Goal: Task Accomplishment & Management: Manage account settings

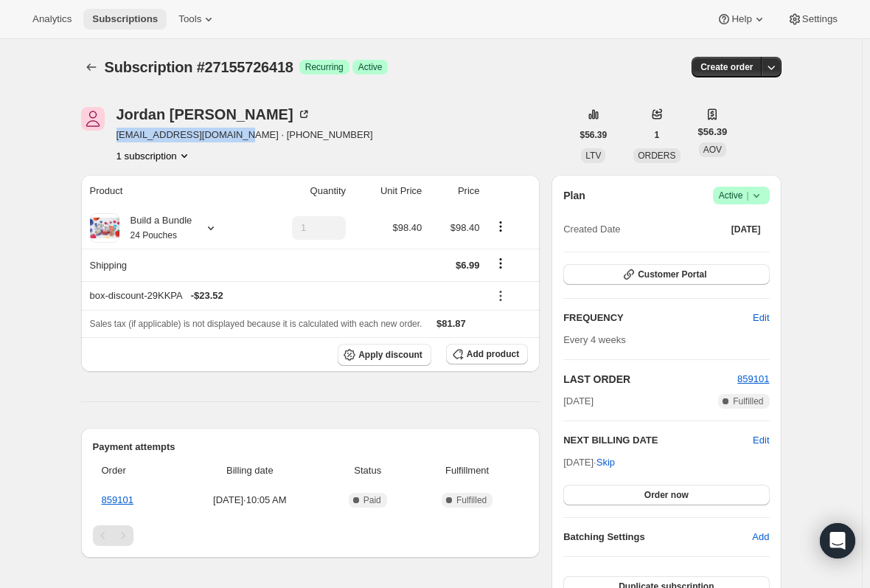
click at [108, 24] on span "Subscriptions" at bounding box center [125, 19] width 66 height 12
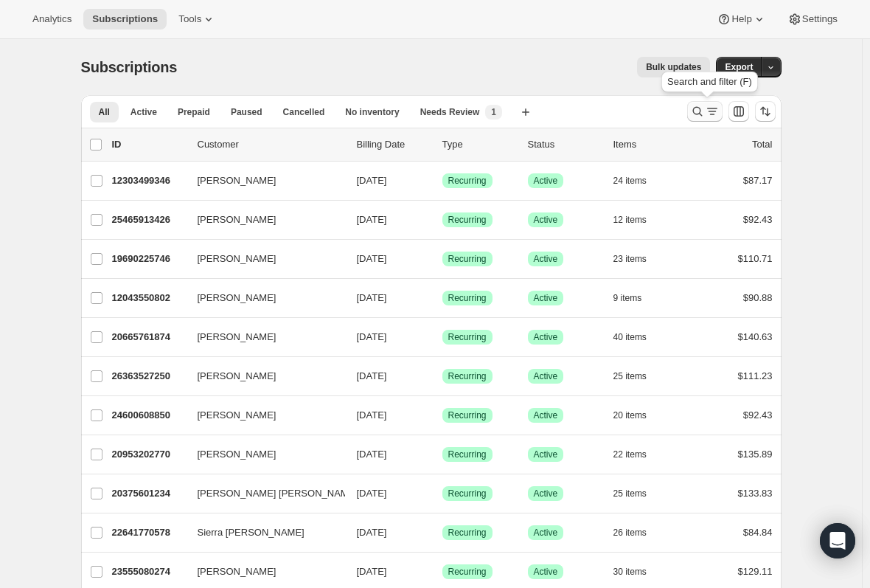
click at [708, 110] on icon "Search and filter results" at bounding box center [712, 111] width 15 height 15
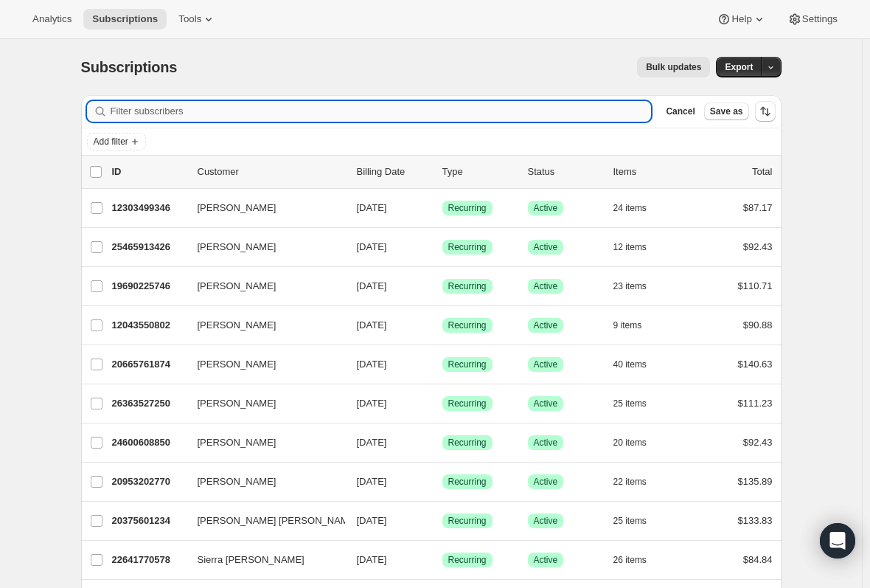
click at [205, 118] on input "Filter subscribers" at bounding box center [381, 111] width 541 height 21
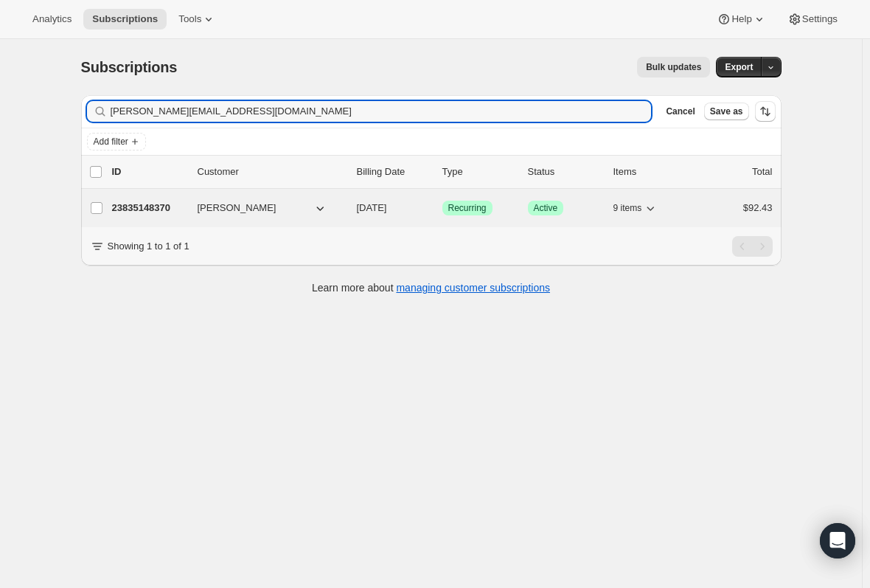
type input "[PERSON_NAME][EMAIL_ADDRESS][DOMAIN_NAME]"
click at [147, 207] on p "23835148370" at bounding box center [149, 208] width 74 height 15
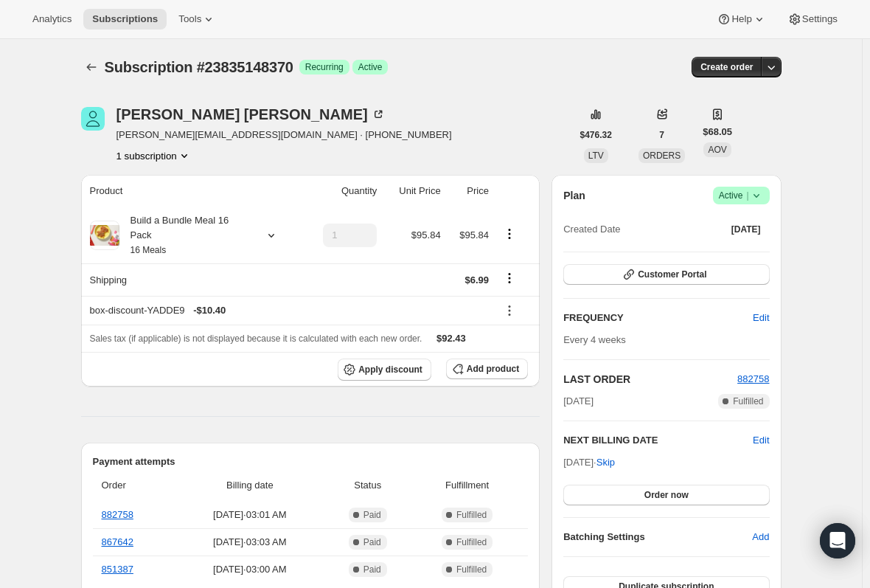
click at [206, 130] on span "[PERSON_NAME][EMAIL_ADDRESS][DOMAIN_NAME] · [PHONE_NUMBER]" at bounding box center [283, 135] width 335 height 15
copy span "[PERSON_NAME][EMAIL_ADDRESS][DOMAIN_NAME] · [PHONE_NUMBER]"
click at [738, 196] on span "Active |" at bounding box center [741, 195] width 45 height 15
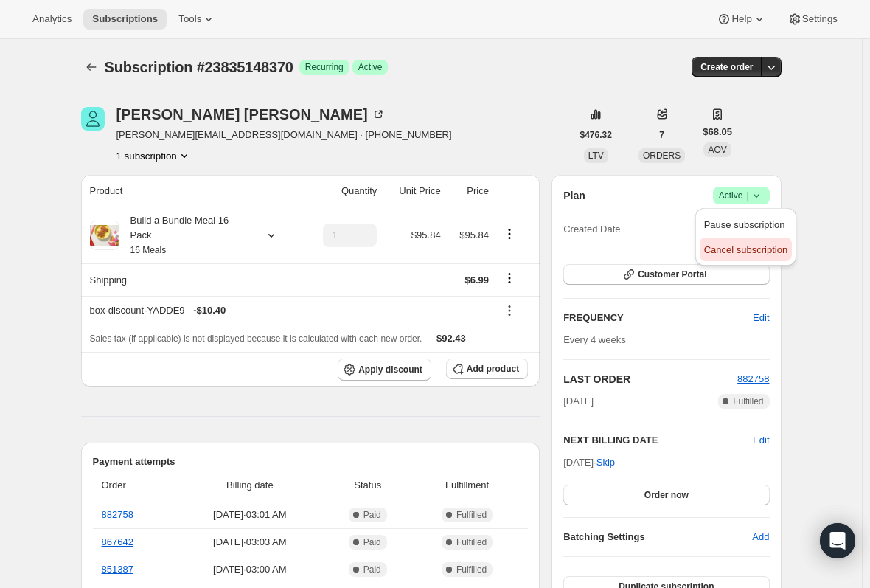
click at [727, 255] on span "Cancel subscription" at bounding box center [745, 249] width 83 height 11
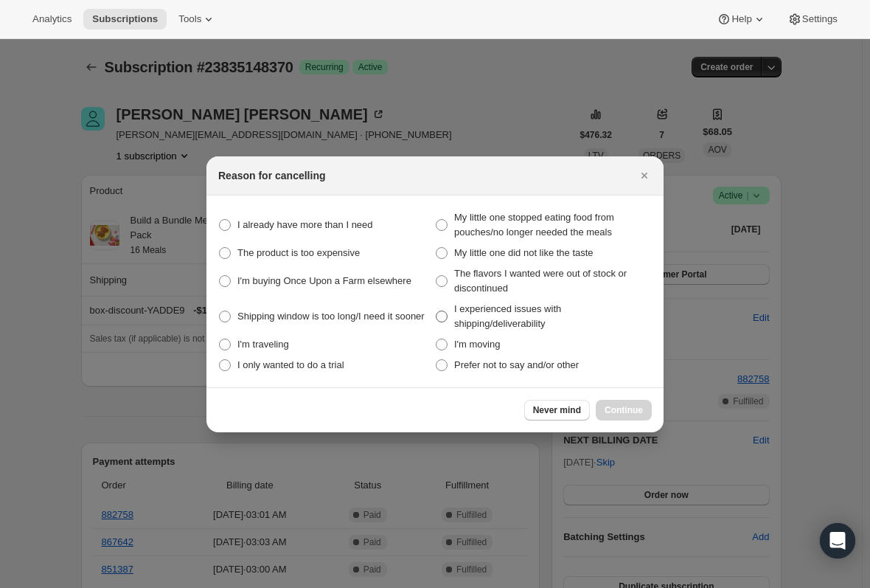
click at [447, 315] on span ":r1rl:" at bounding box center [442, 316] width 12 height 12
click at [436, 311] on shipping\/deliverability "I experienced issues with shipping/deliverability" at bounding box center [436, 310] width 1 height 1
radio shipping\/deliverability "true"
drag, startPoint x: 633, startPoint y: 412, endPoint x: 577, endPoint y: 383, distance: 63.0
click at [632, 412] on span "Continue" at bounding box center [623, 410] width 38 height 12
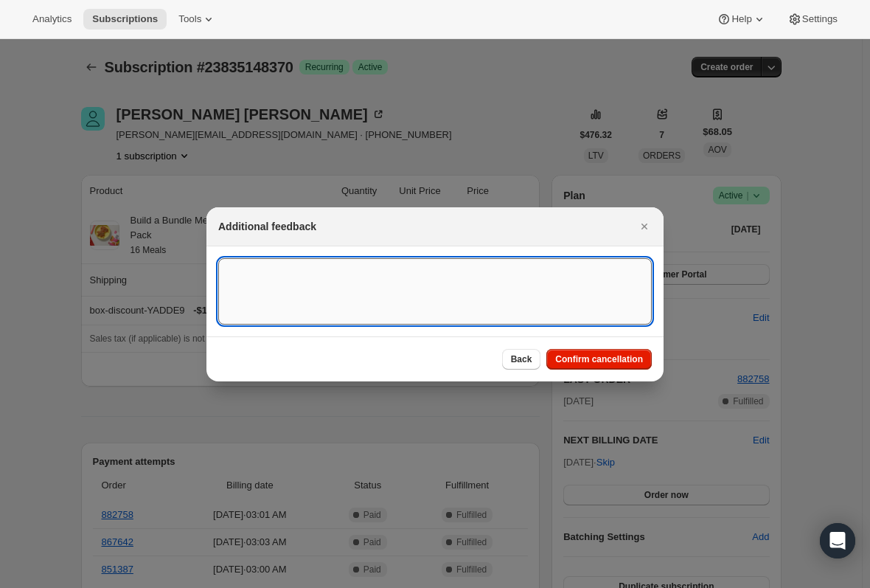
click at [257, 285] on textarea ":r1rl:" at bounding box center [434, 291] width 433 height 66
paste textarea "I just received my package and everything in it is defrosted and hot. This is n…"
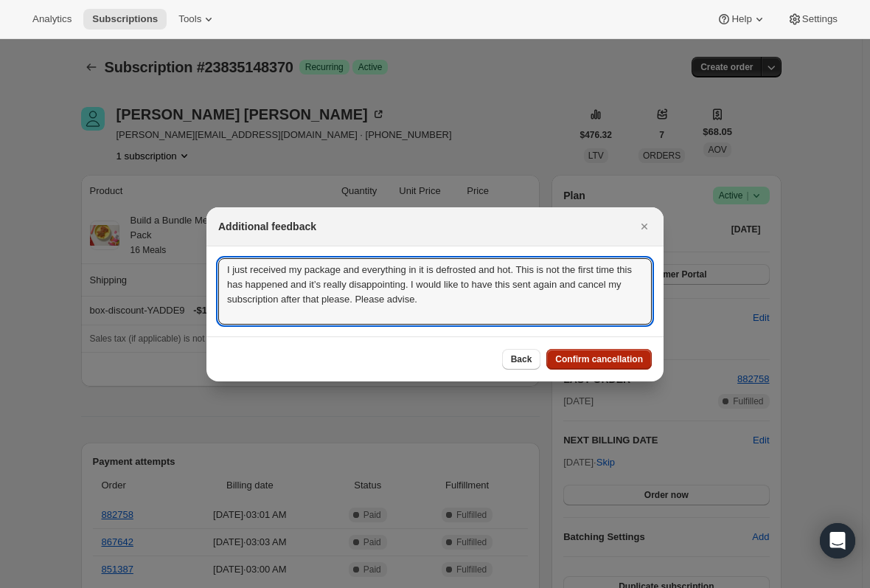
type textarea "I just received my package and everything in it is defrosted and hot. This is n…"
click at [608, 363] on span "Confirm cancellation" at bounding box center [599, 359] width 88 height 12
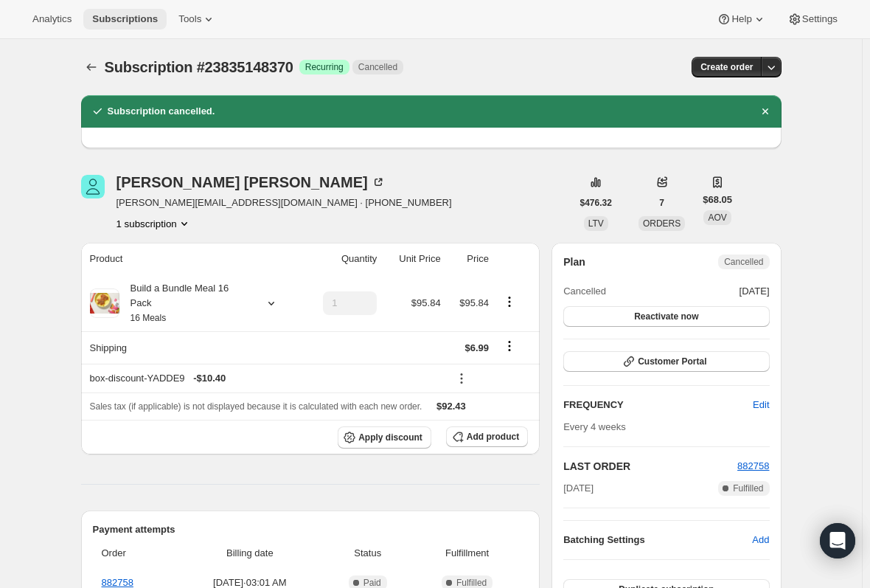
click at [119, 15] on span "Subscriptions" at bounding box center [125, 19] width 66 height 12
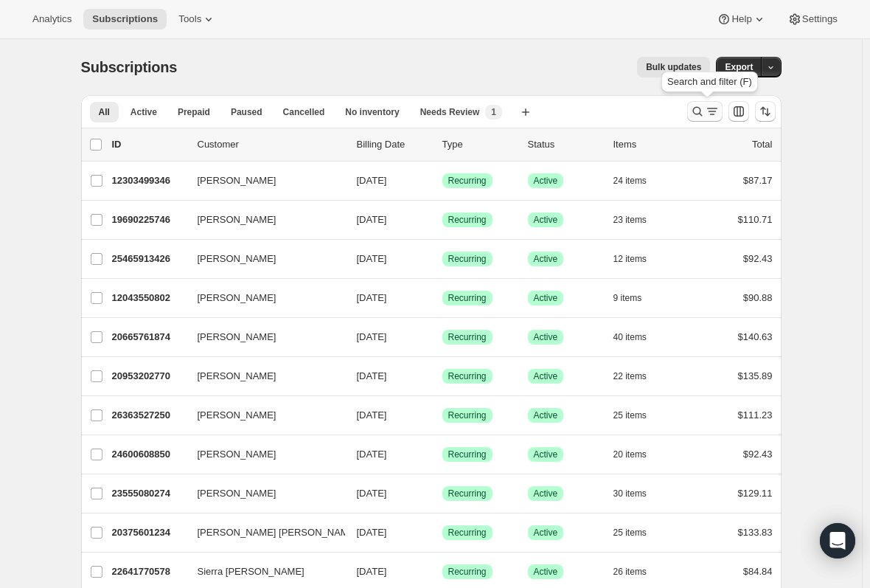
click at [711, 108] on icon "Search and filter results" at bounding box center [712, 111] width 15 height 15
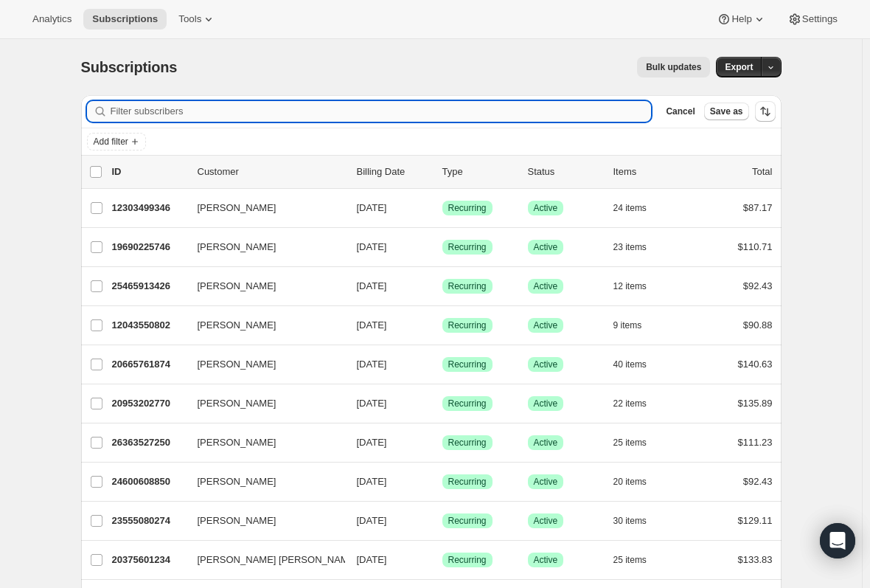
click at [298, 104] on input "Filter subscribers" at bounding box center [381, 111] width 541 height 21
paste input "[EMAIL_ADDRESS][DOMAIN_NAME]"
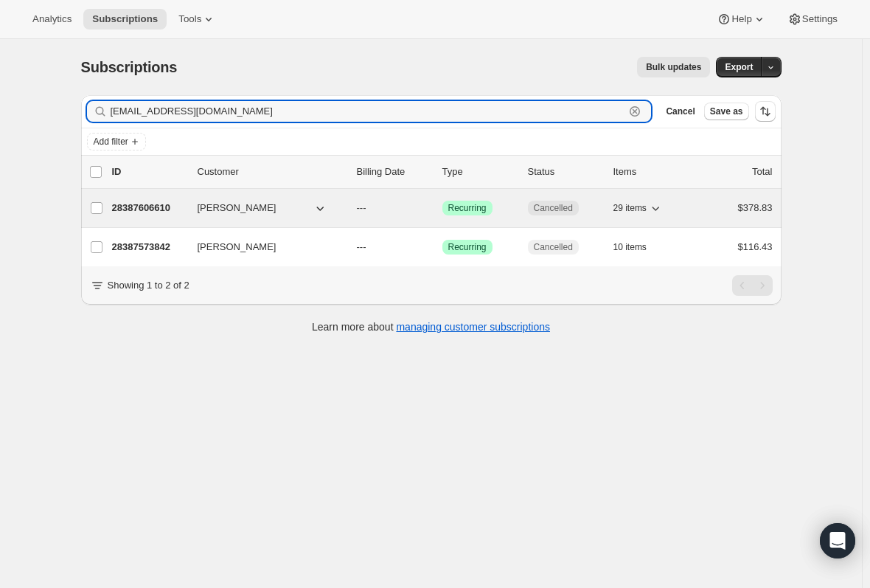
type input "[EMAIL_ADDRESS][DOMAIN_NAME]"
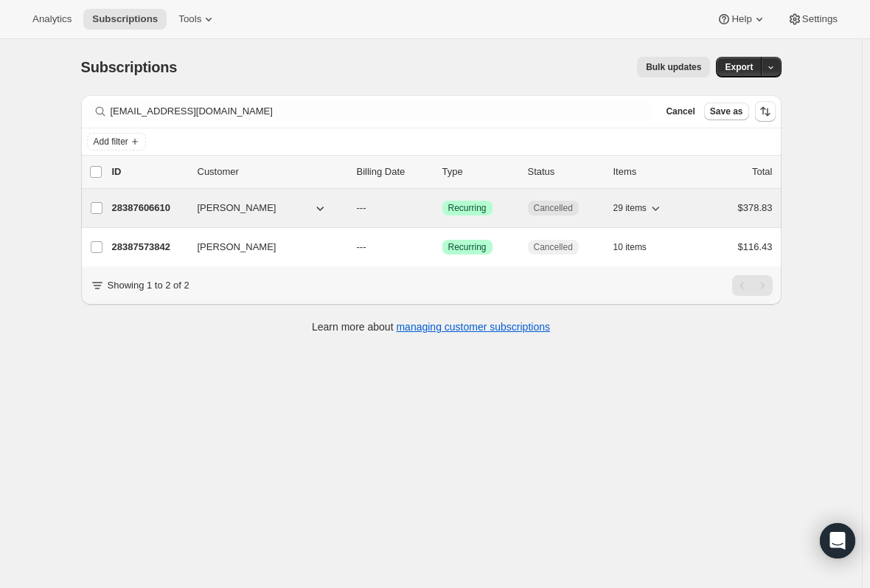
click at [150, 205] on p "28387606610" at bounding box center [149, 208] width 74 height 15
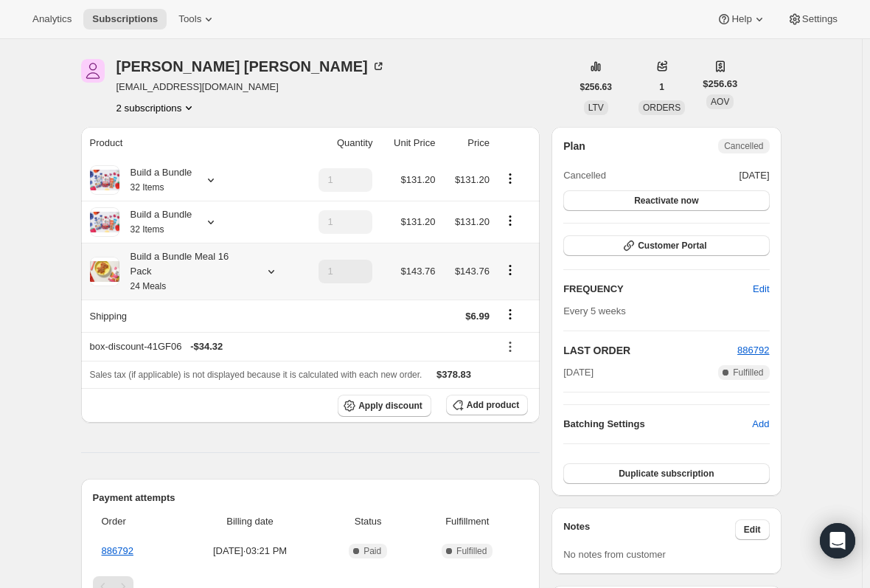
scroll to position [74, 0]
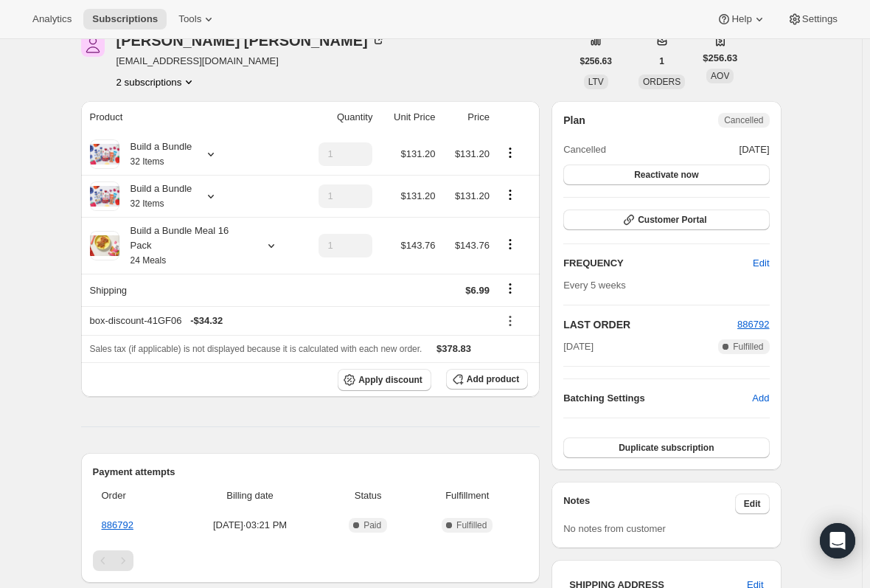
click at [129, 78] on button "2 subscriptions" at bounding box center [156, 81] width 80 height 15
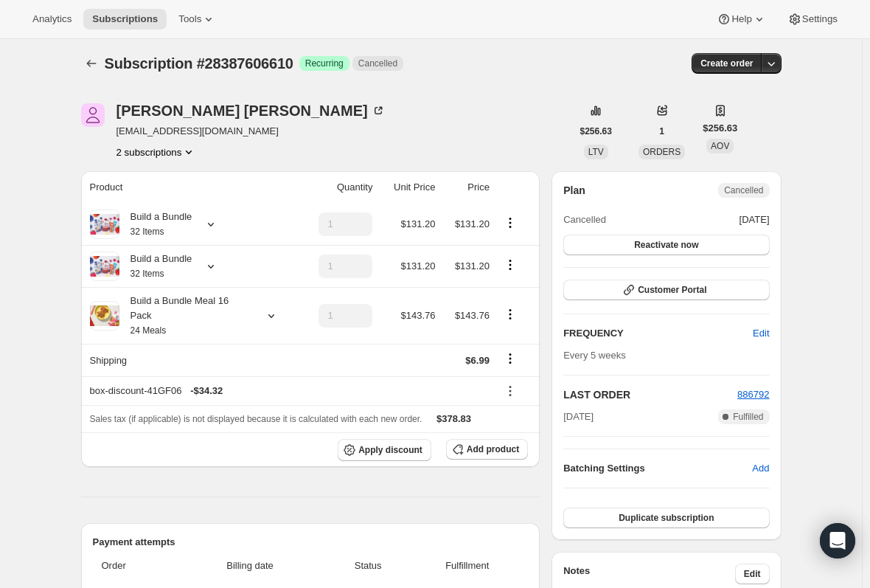
scroll to position [0, 0]
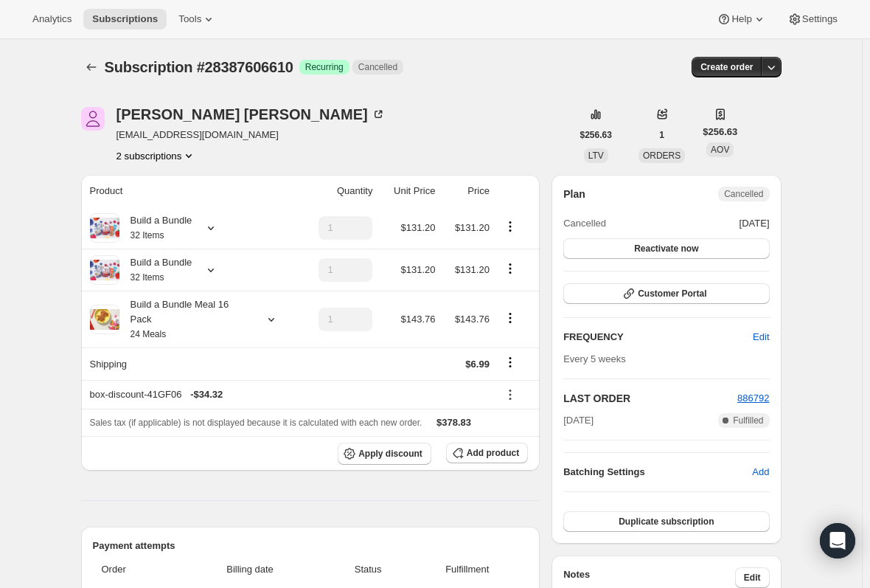
click at [130, 158] on button "2 subscriptions" at bounding box center [156, 155] width 80 height 15
click at [137, 181] on span "28387573842" at bounding box center [138, 183] width 59 height 11
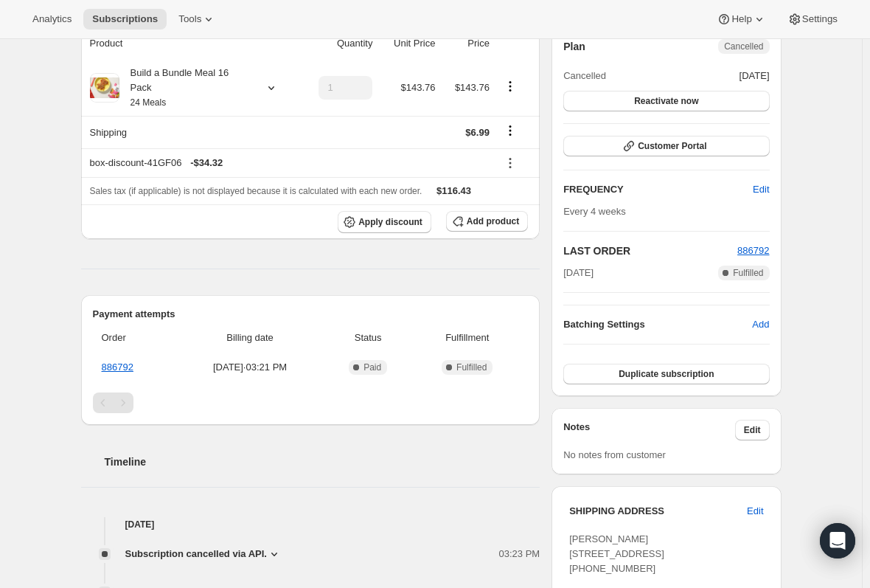
scroll to position [74, 0]
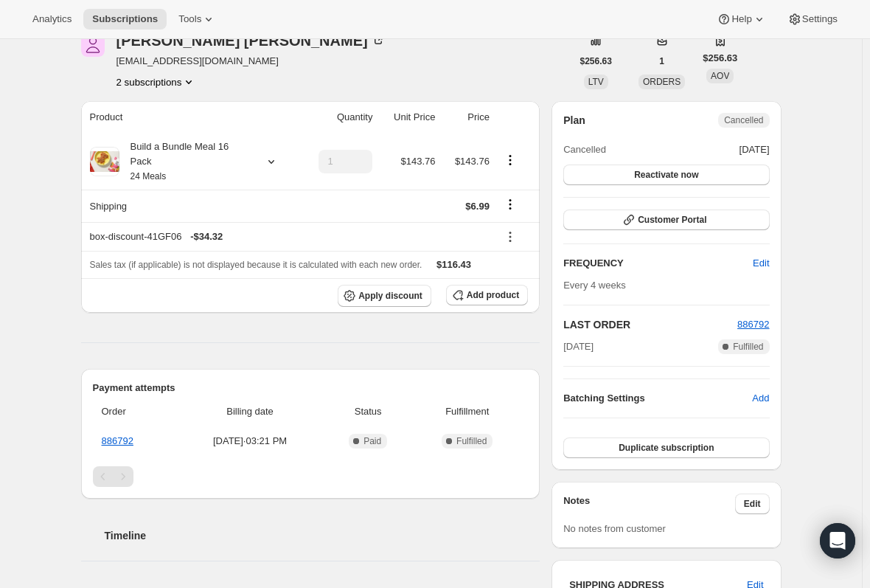
click at [144, 74] on button "2 subscriptions" at bounding box center [156, 81] width 80 height 15
click at [136, 133] on span "28387606610" at bounding box center [138, 134] width 59 height 11
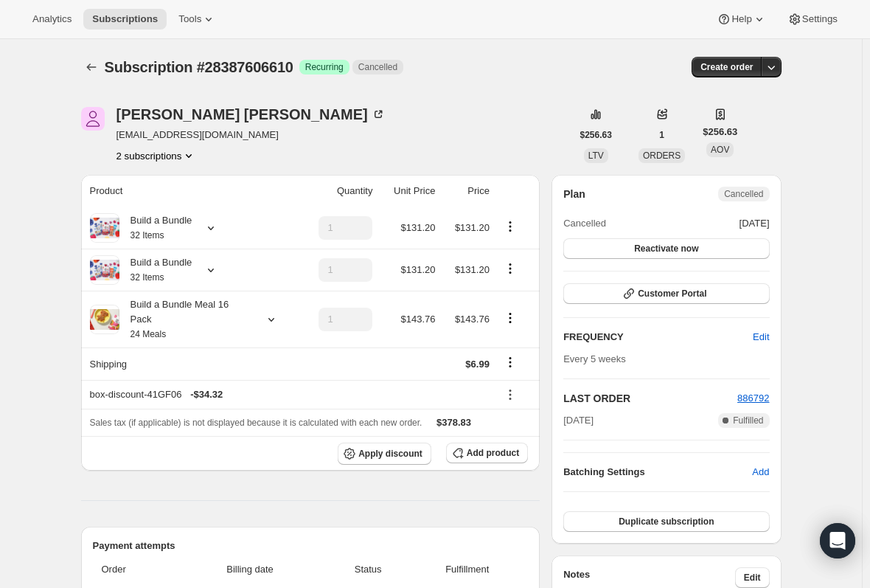
click at [131, 153] on button "2 subscriptions" at bounding box center [156, 155] width 80 height 15
click at [144, 181] on span "28387573842" at bounding box center [138, 183] width 59 height 11
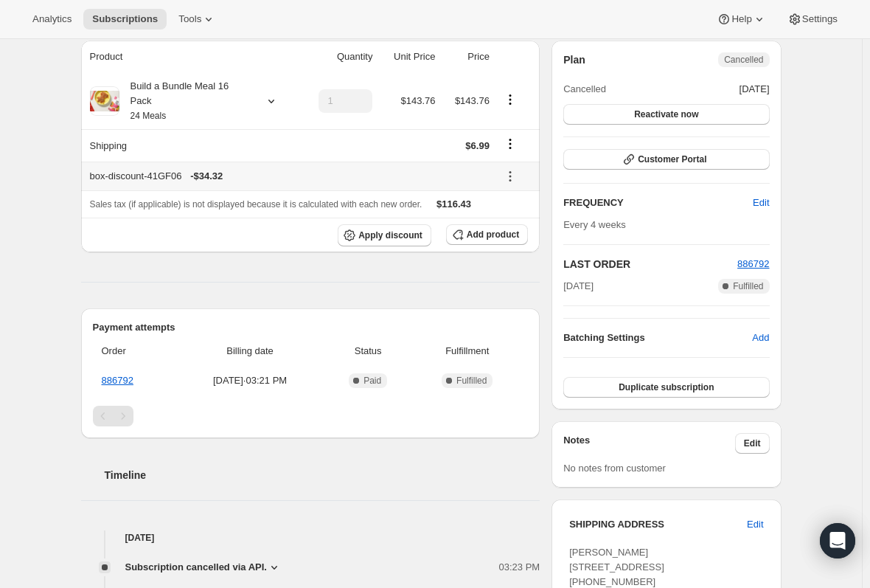
scroll to position [147, 0]
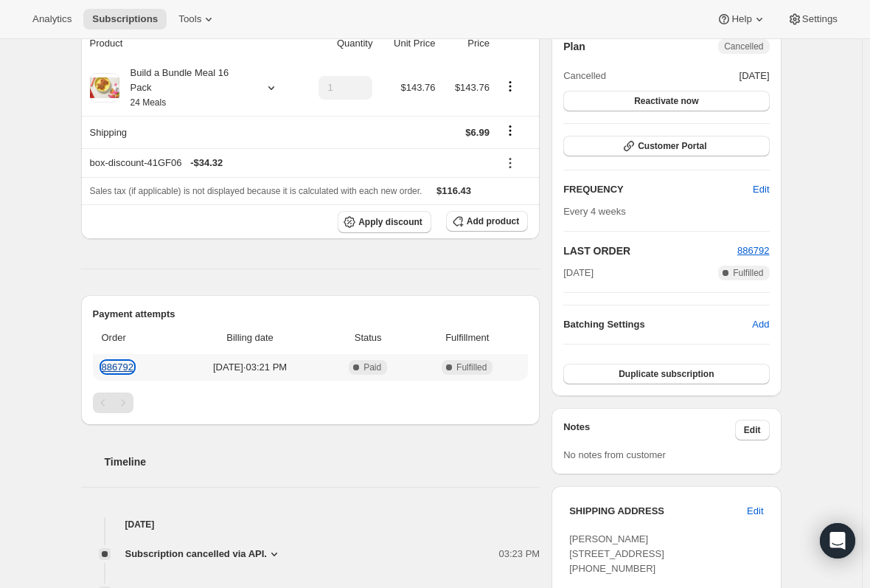
click at [128, 361] on link "886792" at bounding box center [118, 366] width 32 height 11
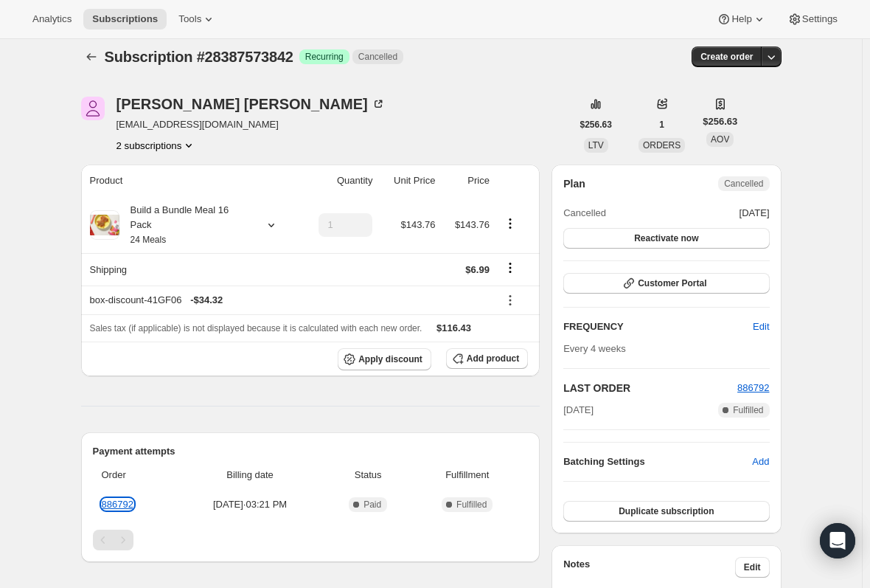
scroll to position [0, 0]
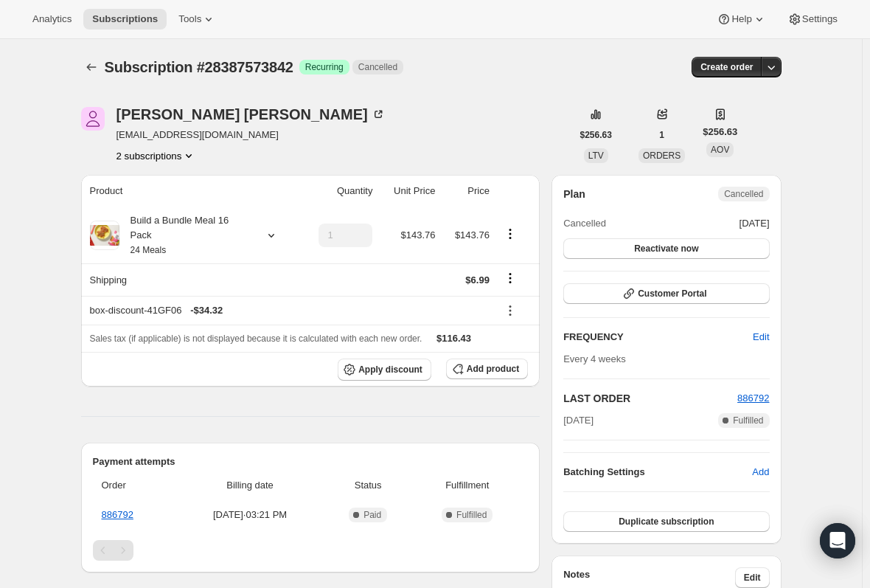
click at [158, 155] on button "2 subscriptions" at bounding box center [156, 155] width 80 height 15
click at [128, 203] on span "28387606610" at bounding box center [138, 208] width 59 height 11
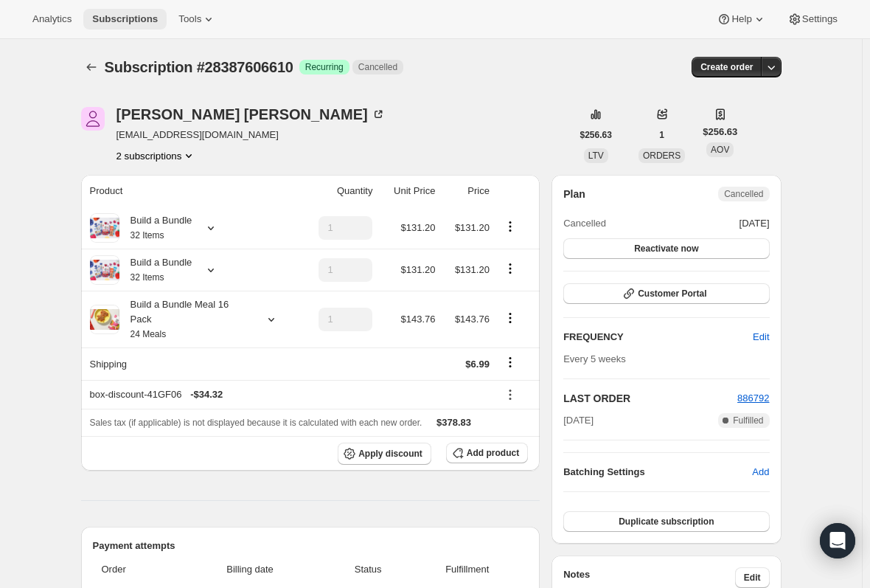
click at [117, 12] on button "Subscriptions" at bounding box center [124, 19] width 83 height 21
